Goal: Task Accomplishment & Management: Use online tool/utility

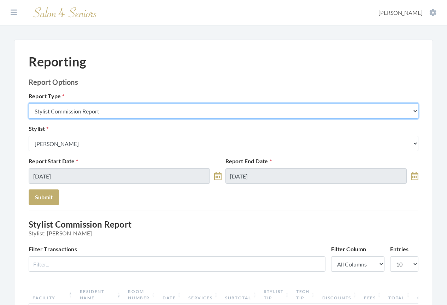
click at [110, 0] on select "Stylist Commission Report Tech Payroll Report Facility Billing Report Individua…" at bounding box center [224, 111] width 390 height 16
select select "facility"
click at [29, 0] on select "Stylist Commission Report Tech Payroll Report Facility Billing Report Individua…" at bounding box center [224, 111] width 390 height 16
select select
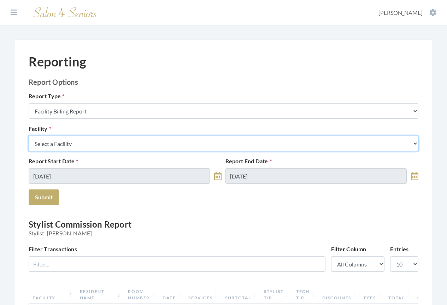
click at [99, 0] on select "Select a Facility Arbor Lakes NH Asher Point Belvedere Commons Brookdale Jones …" at bounding box center [224, 144] width 390 height 16
select select "37"
click at [29, 0] on select "Select a Facility Arbor Lakes NH Asher Point Belvedere Commons Brookdale Jones …" at bounding box center [224, 144] width 390 height 16
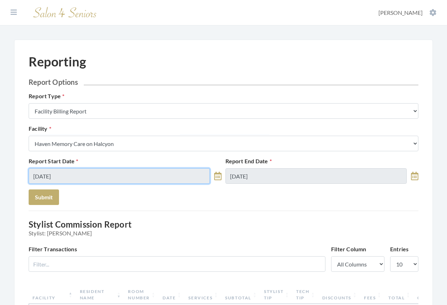
click at [90, 0] on input "08/14/2025" at bounding box center [119, 176] width 181 height 16
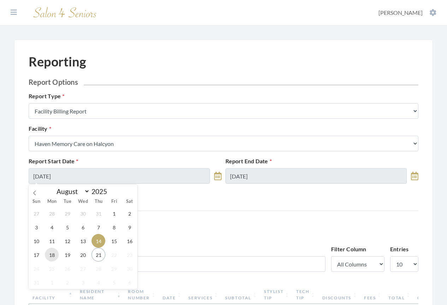
click at [53, 0] on span "18" at bounding box center [52, 255] width 14 height 14
type input "[DATE]"
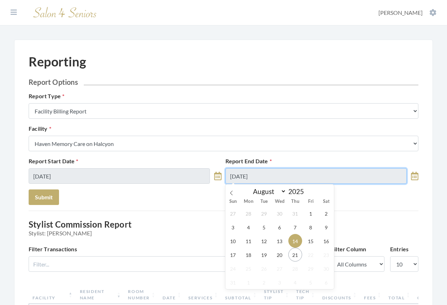
click at [171, 0] on input "08/14/2025" at bounding box center [315, 176] width 181 height 16
click at [171, 0] on span "21" at bounding box center [295, 255] width 14 height 14
type input "[DATE]"
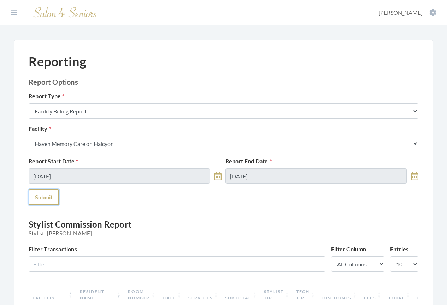
click at [39, 0] on button "Submit" at bounding box center [44, 197] width 30 height 16
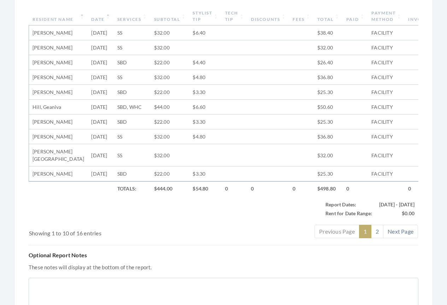
scroll to position [318, 0]
